Goal: Navigation & Orientation: Understand site structure

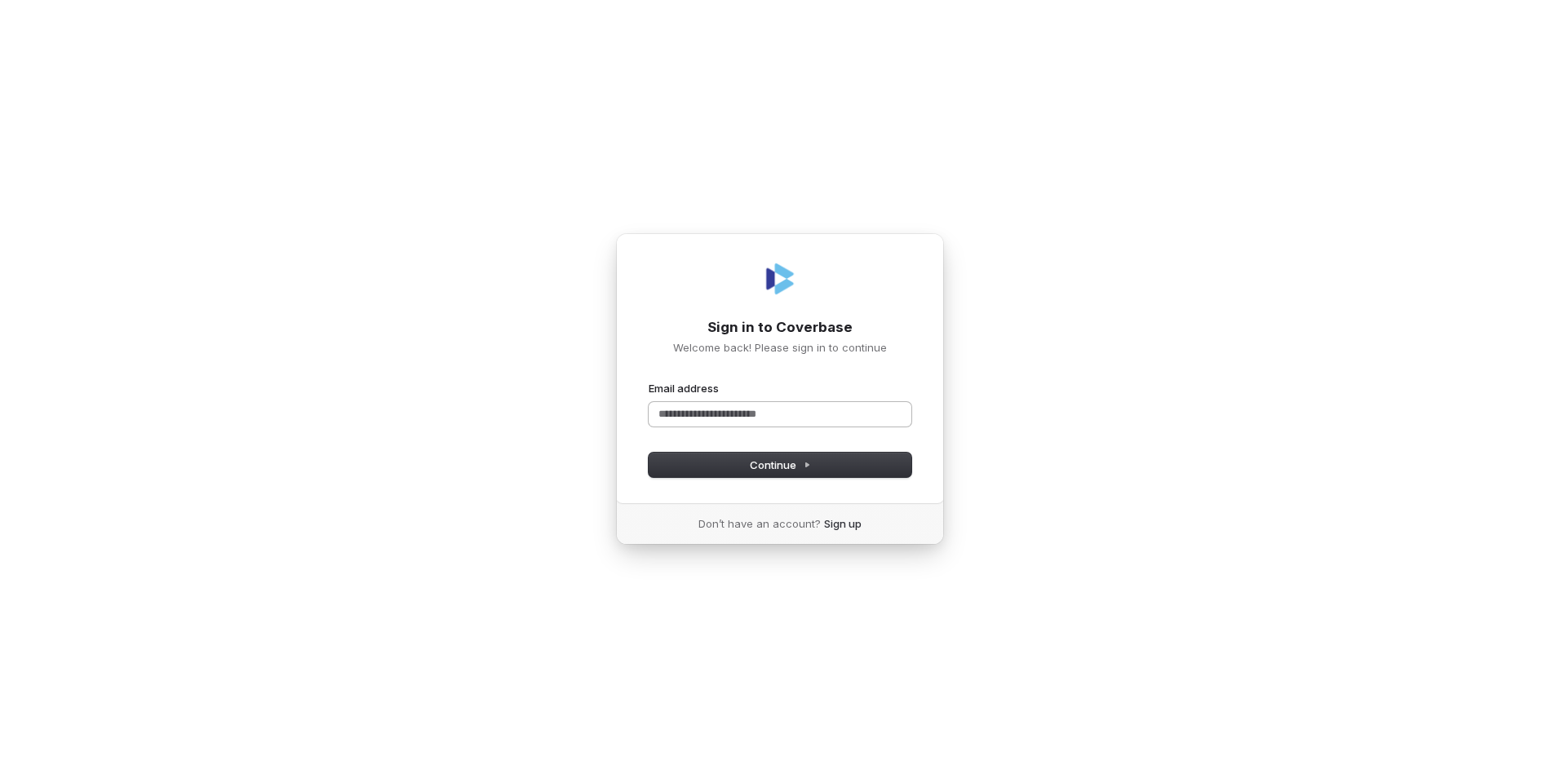
click at [731, 404] on input "Email address" at bounding box center [780, 414] width 263 height 24
click at [752, 472] on span "Continue" at bounding box center [780, 465] width 61 height 15
type input "**********"
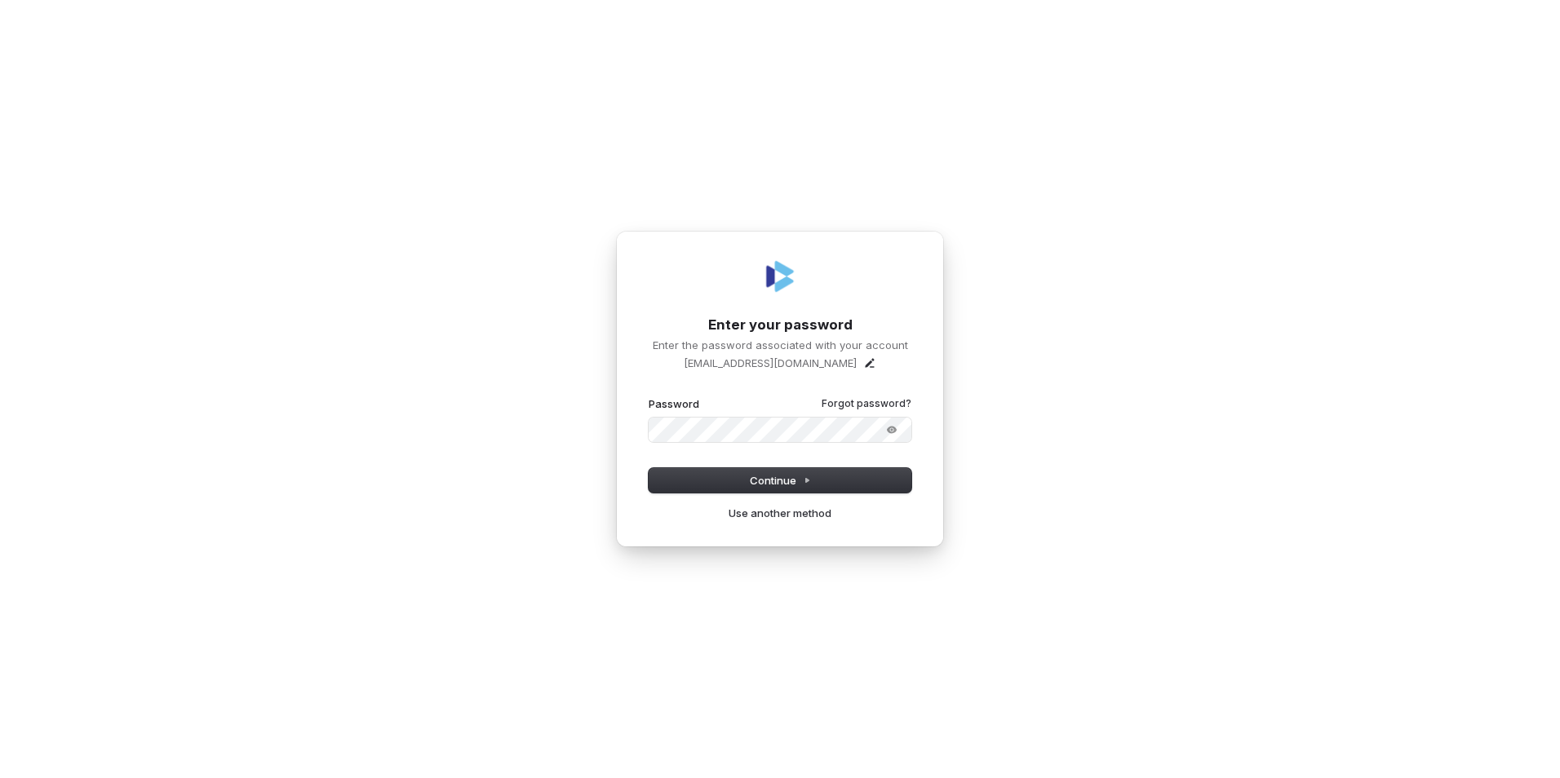
click at [649, 397] on button "submit" at bounding box center [649, 397] width 0 height 0
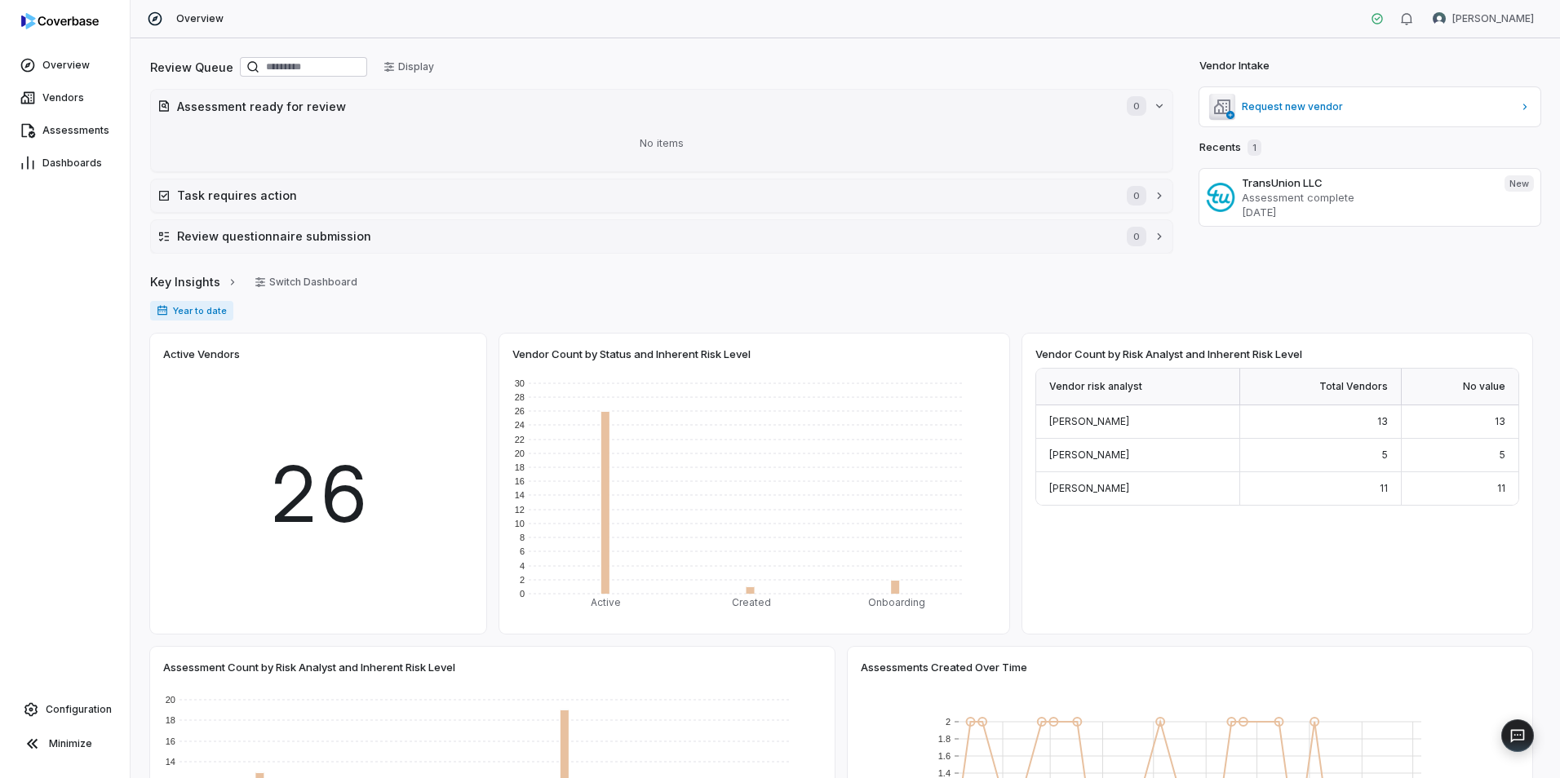
scroll to position [82, 0]
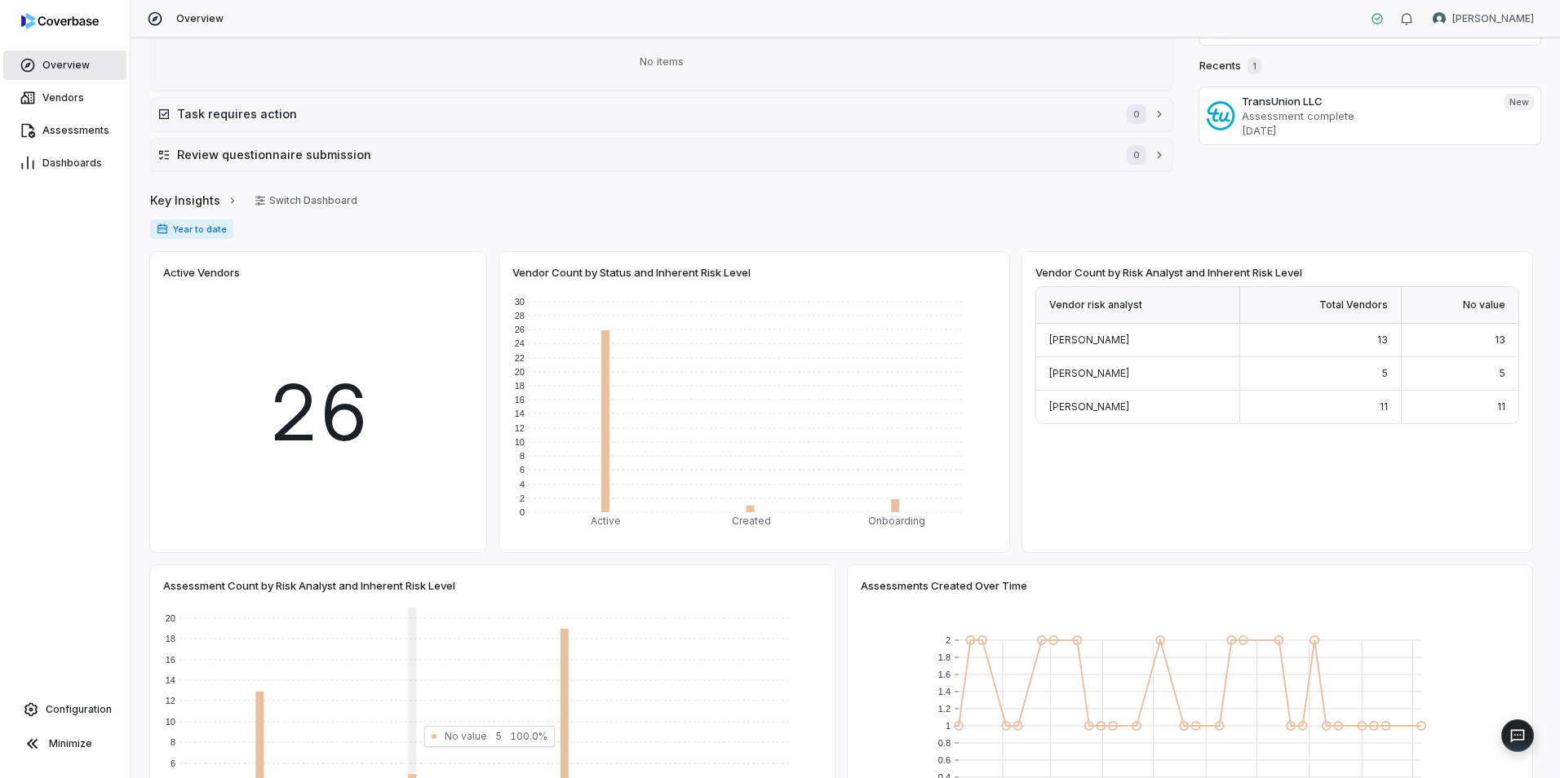
click at [90, 58] on link "Overview" at bounding box center [64, 65] width 123 height 29
click at [76, 100] on span "Vendors" at bounding box center [63, 97] width 42 height 13
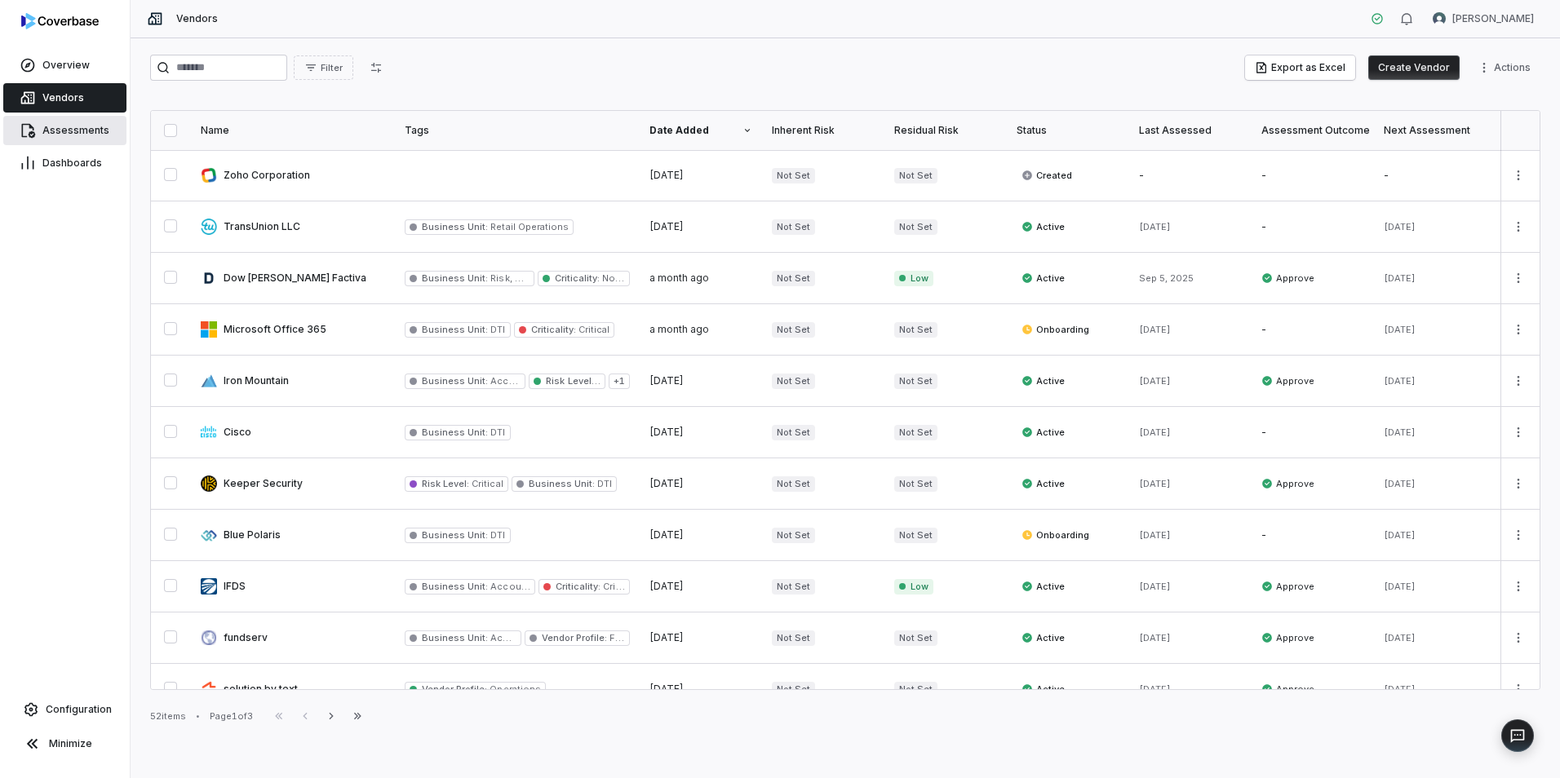
click at [66, 127] on span "Assessments" at bounding box center [75, 130] width 67 height 13
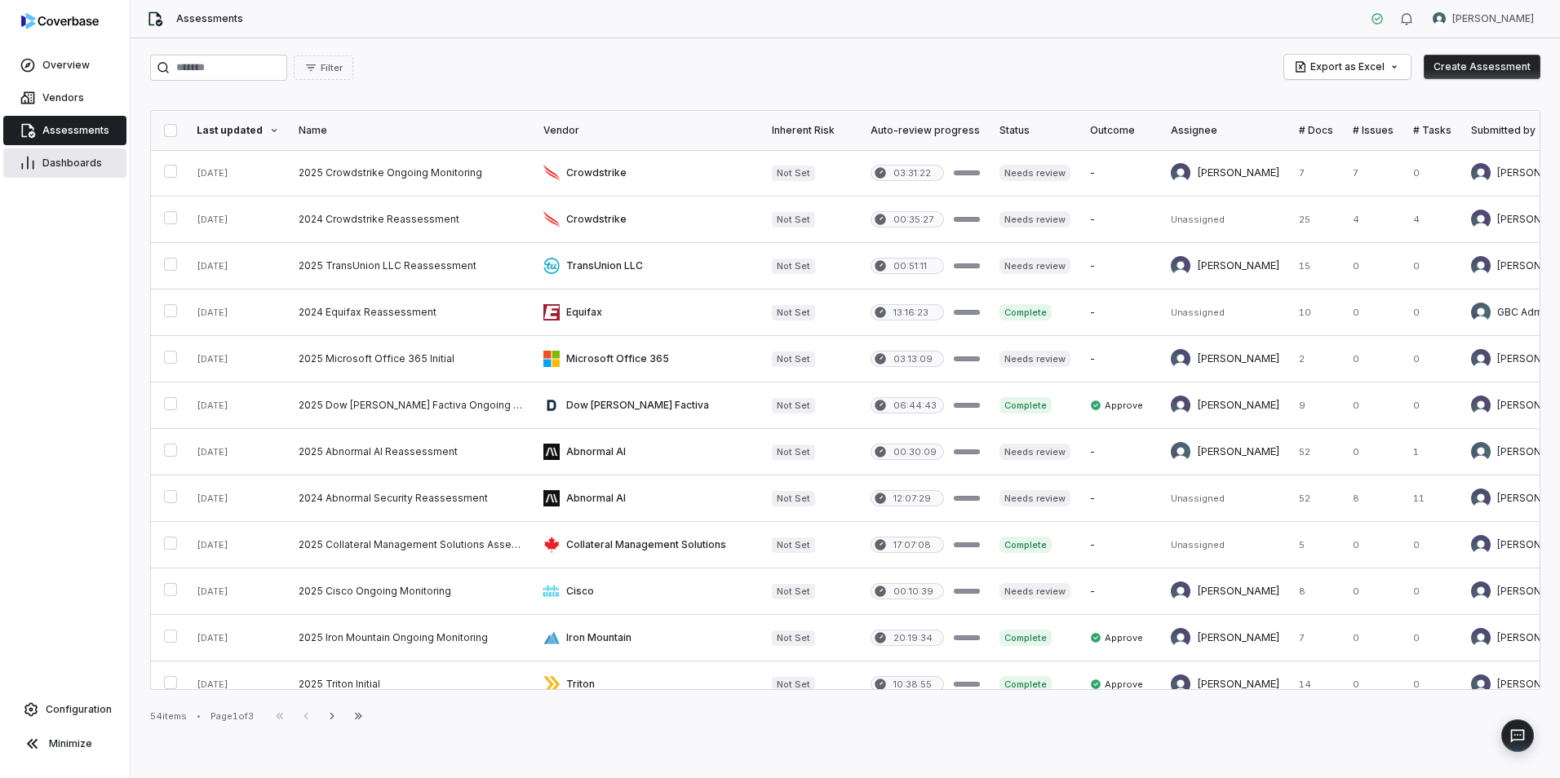
click at [45, 175] on link "Dashboards" at bounding box center [64, 162] width 123 height 29
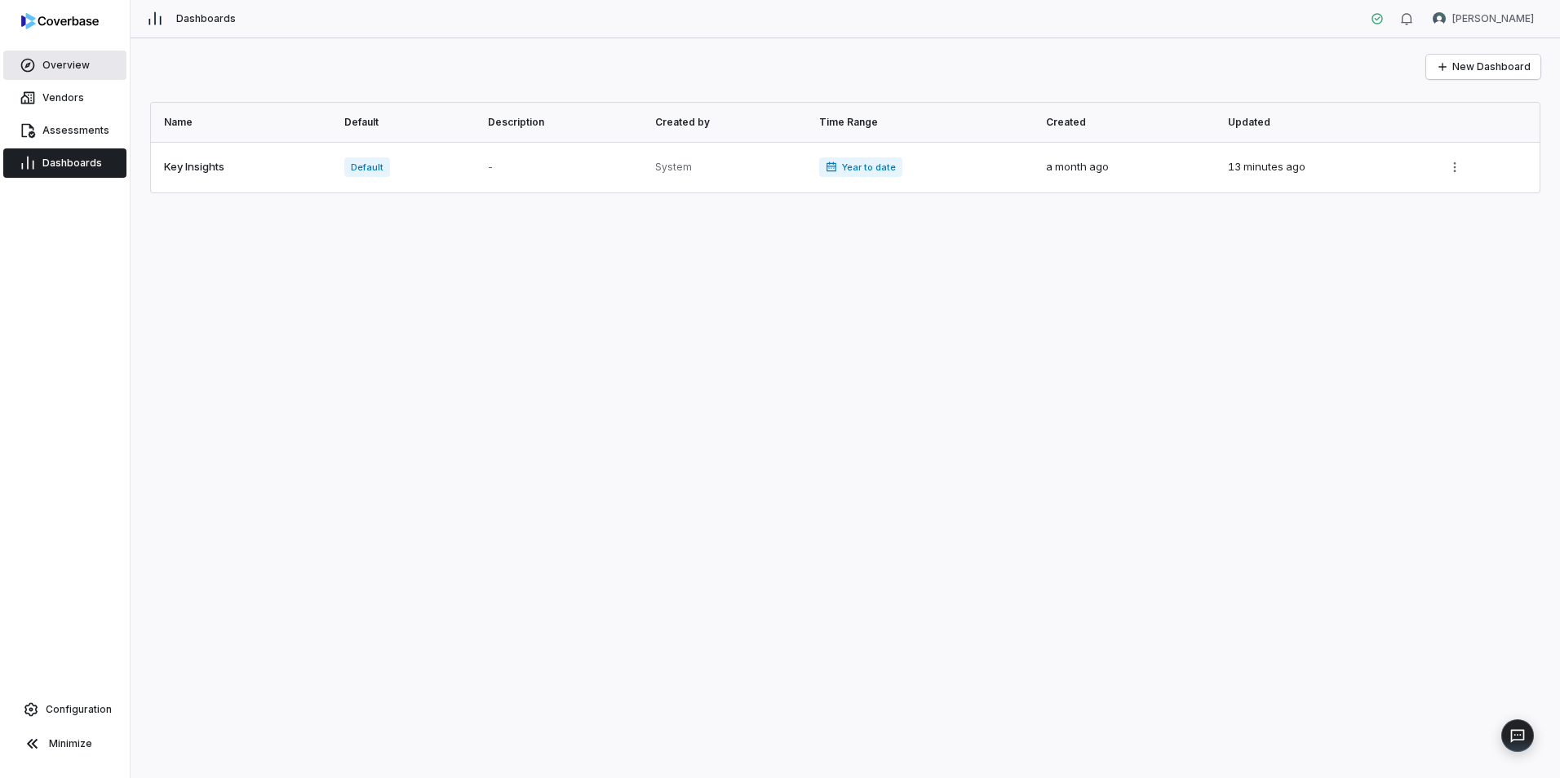
click at [51, 67] on span "Overview" at bounding box center [65, 65] width 47 height 13
